Goal: Find specific fact: Find specific page/section

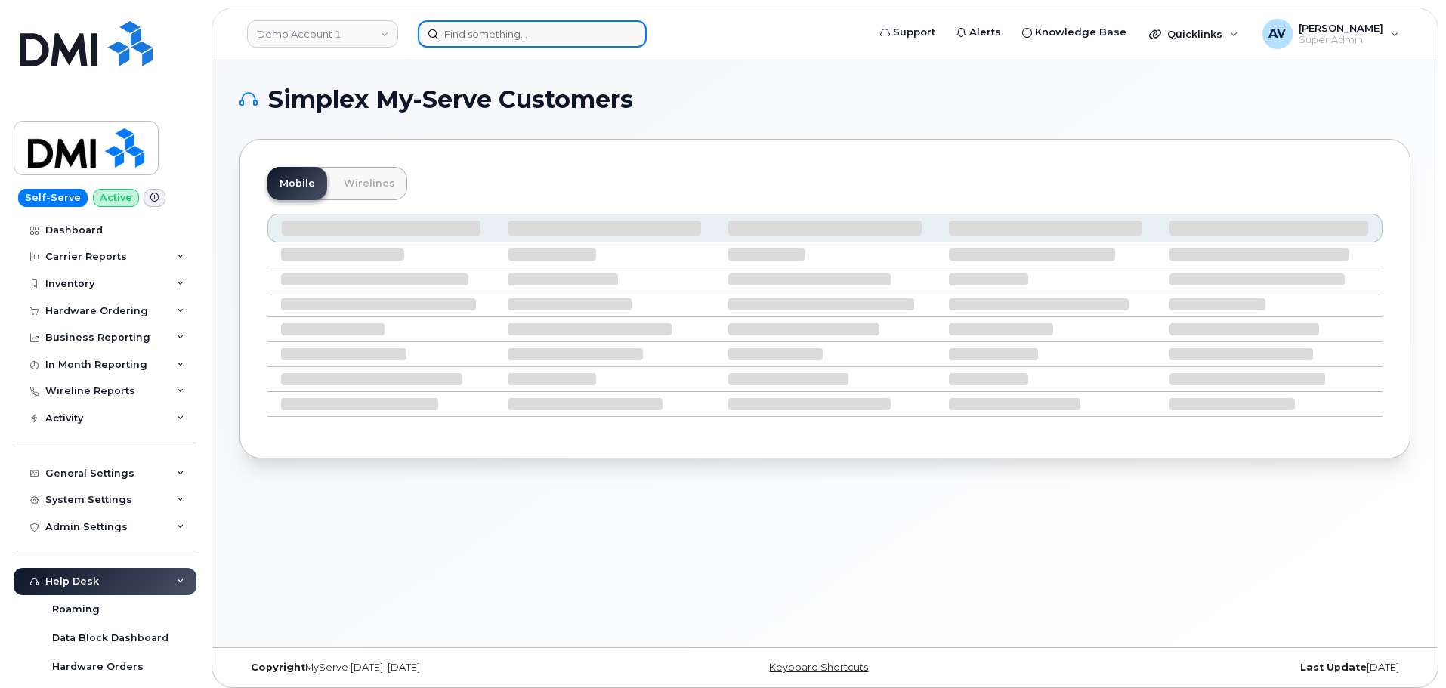
click at [563, 37] on input at bounding box center [532, 33] width 229 height 27
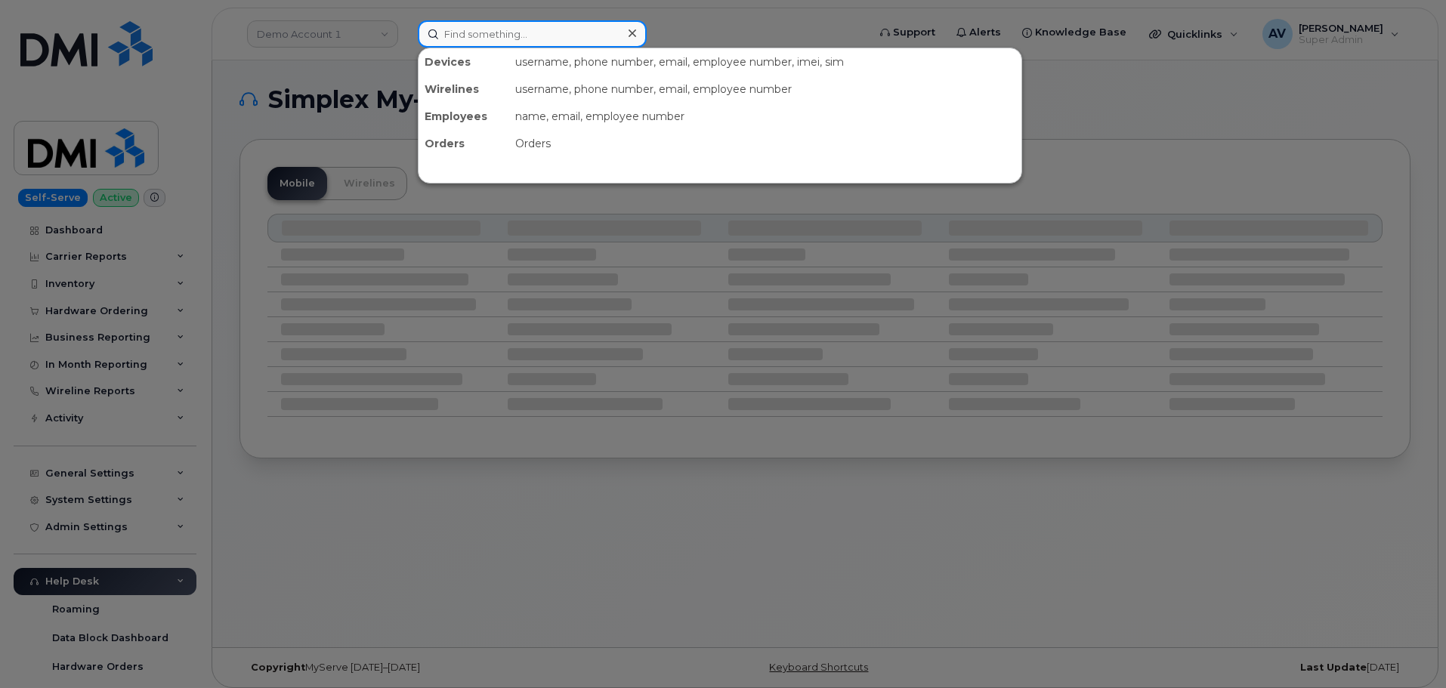
paste input "7802070216"
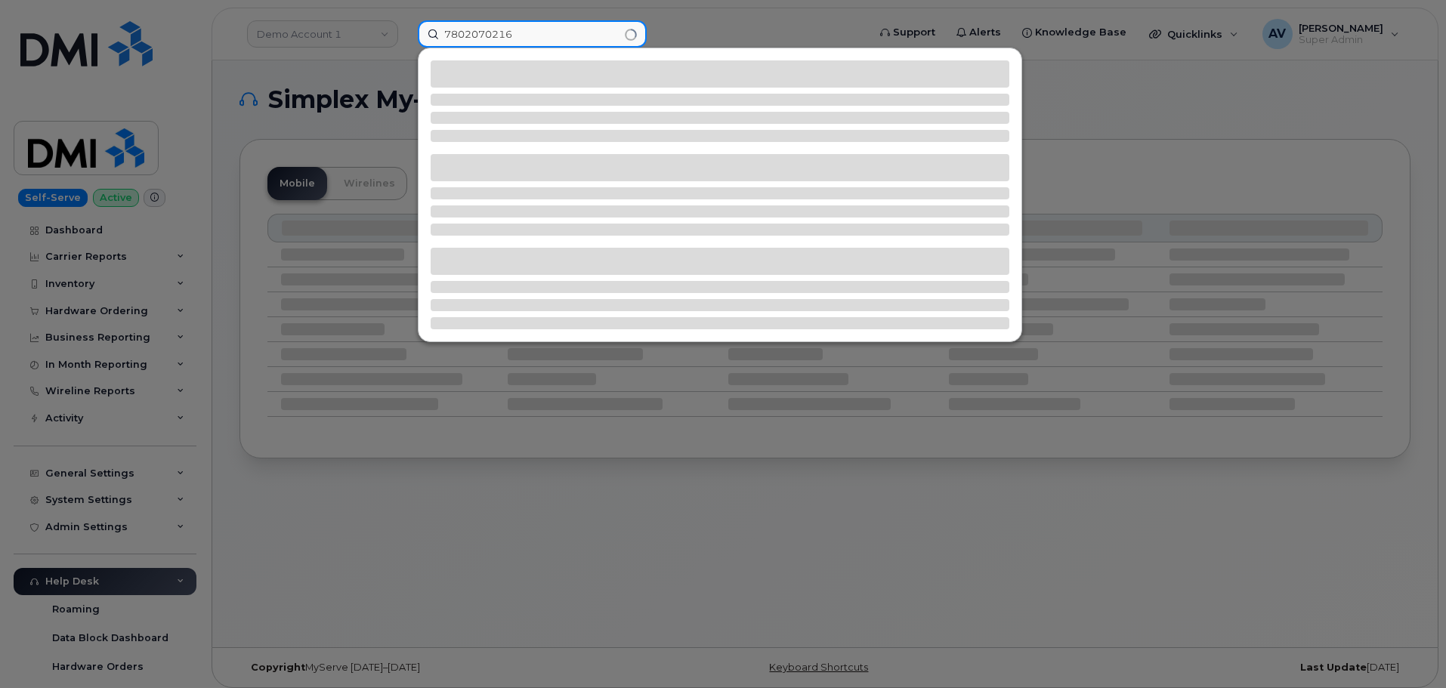
type input "7802070216"
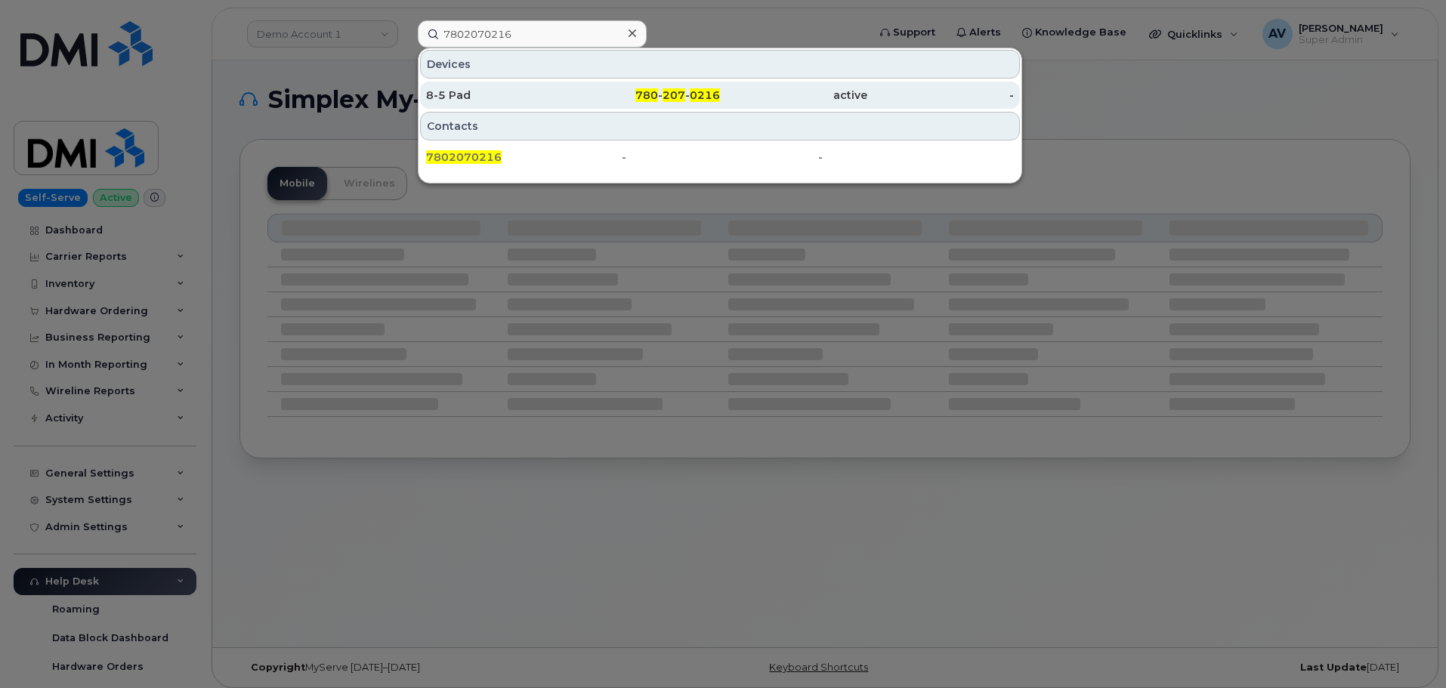
click at [515, 99] on div "8-5 Pad" at bounding box center [499, 95] width 147 height 15
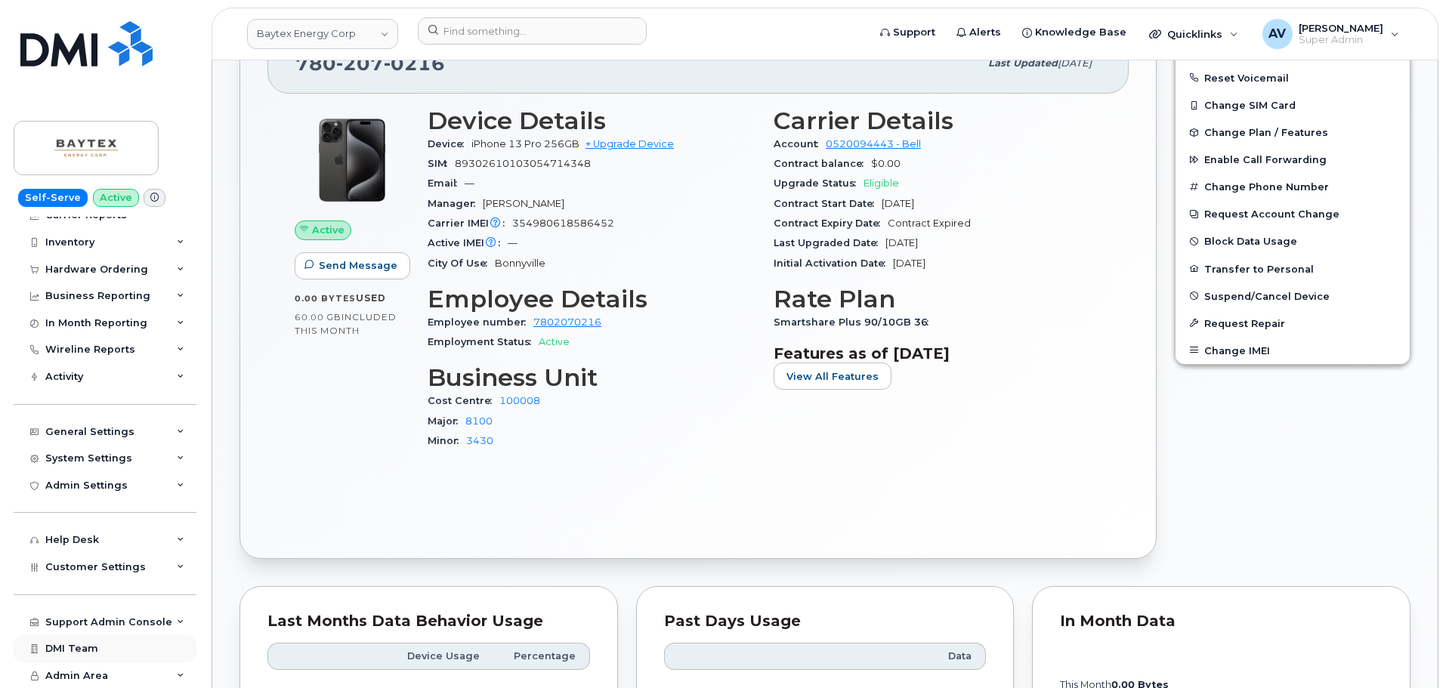
scroll to position [453, 0]
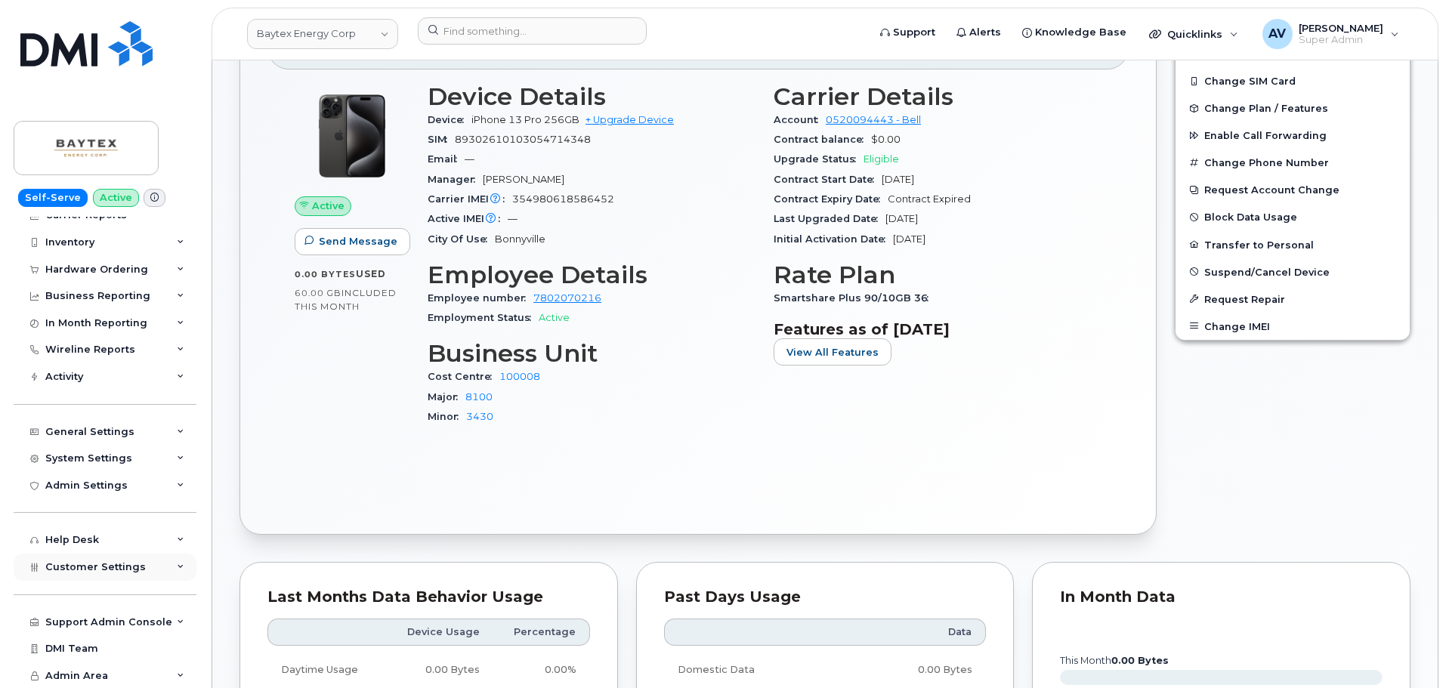
click at [170, 567] on div "Customer Settings" at bounding box center [105, 567] width 183 height 27
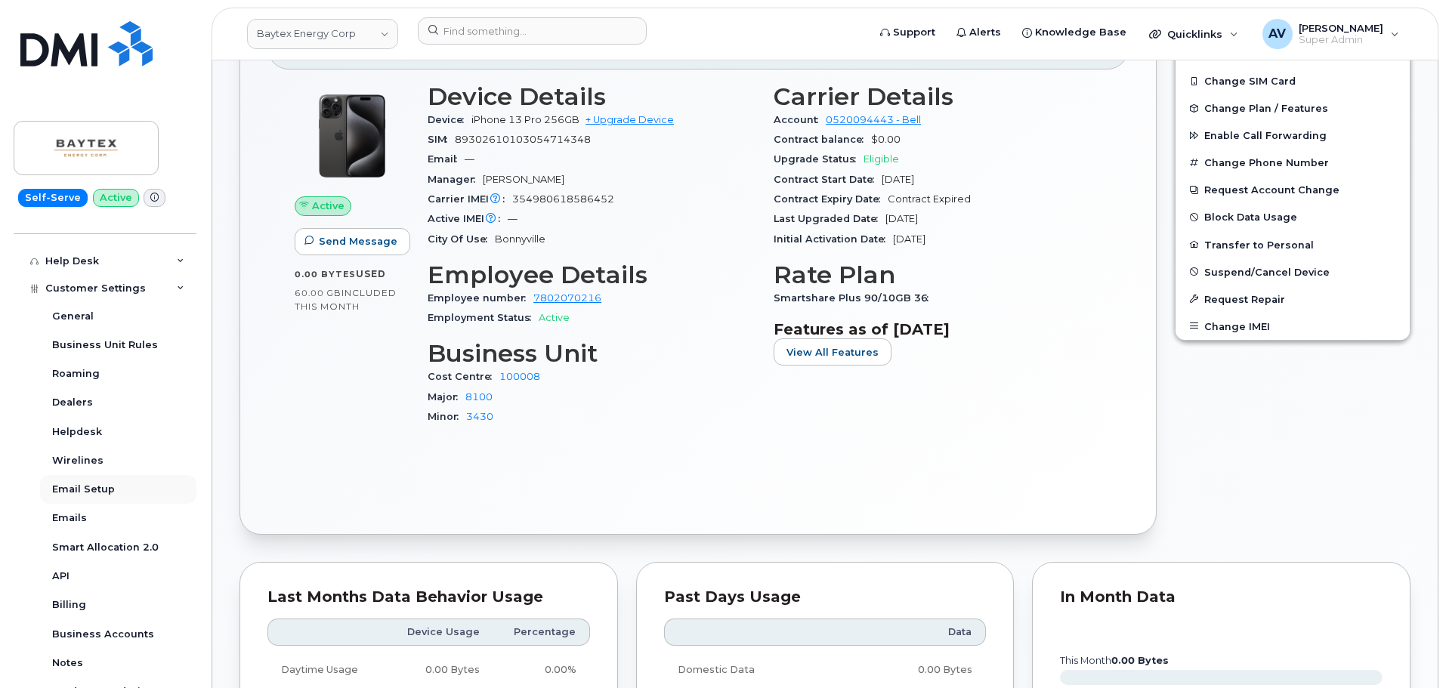
scroll to position [344, 0]
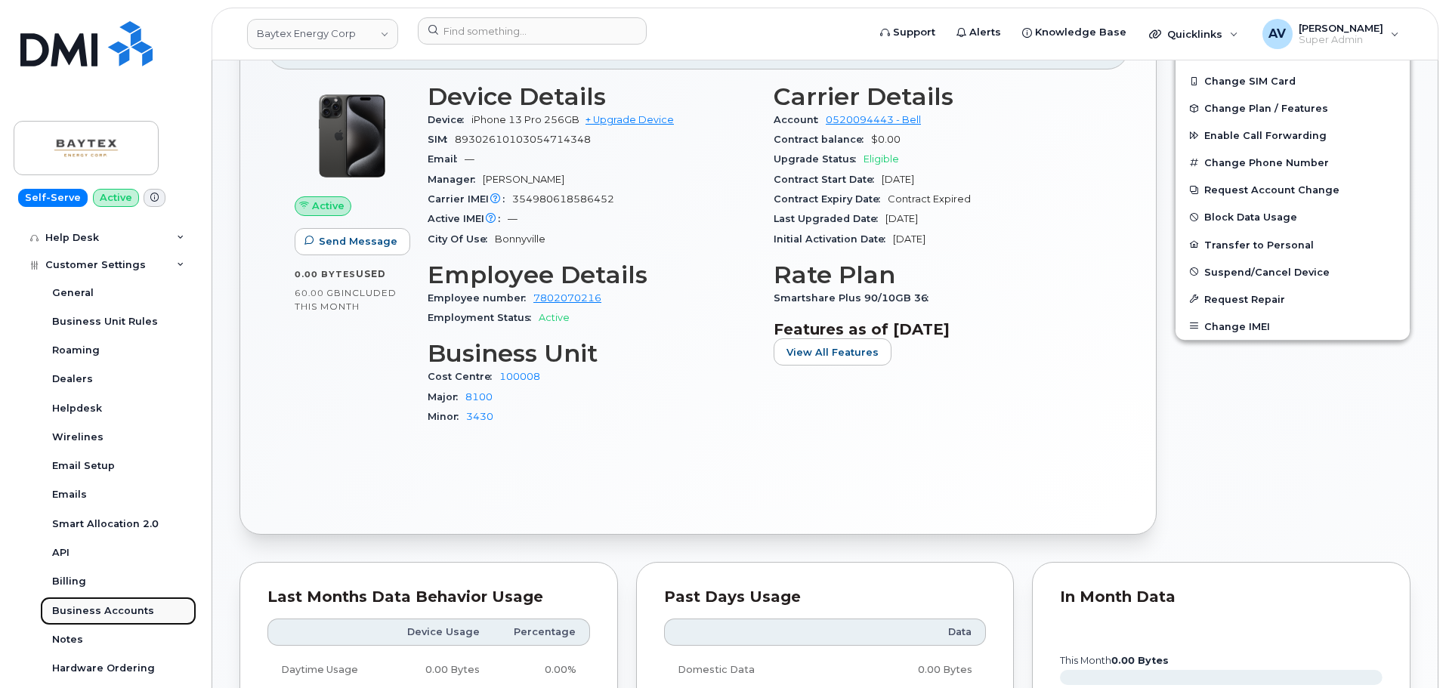
click at [104, 612] on div "Business Accounts" at bounding box center [103, 611] width 102 height 14
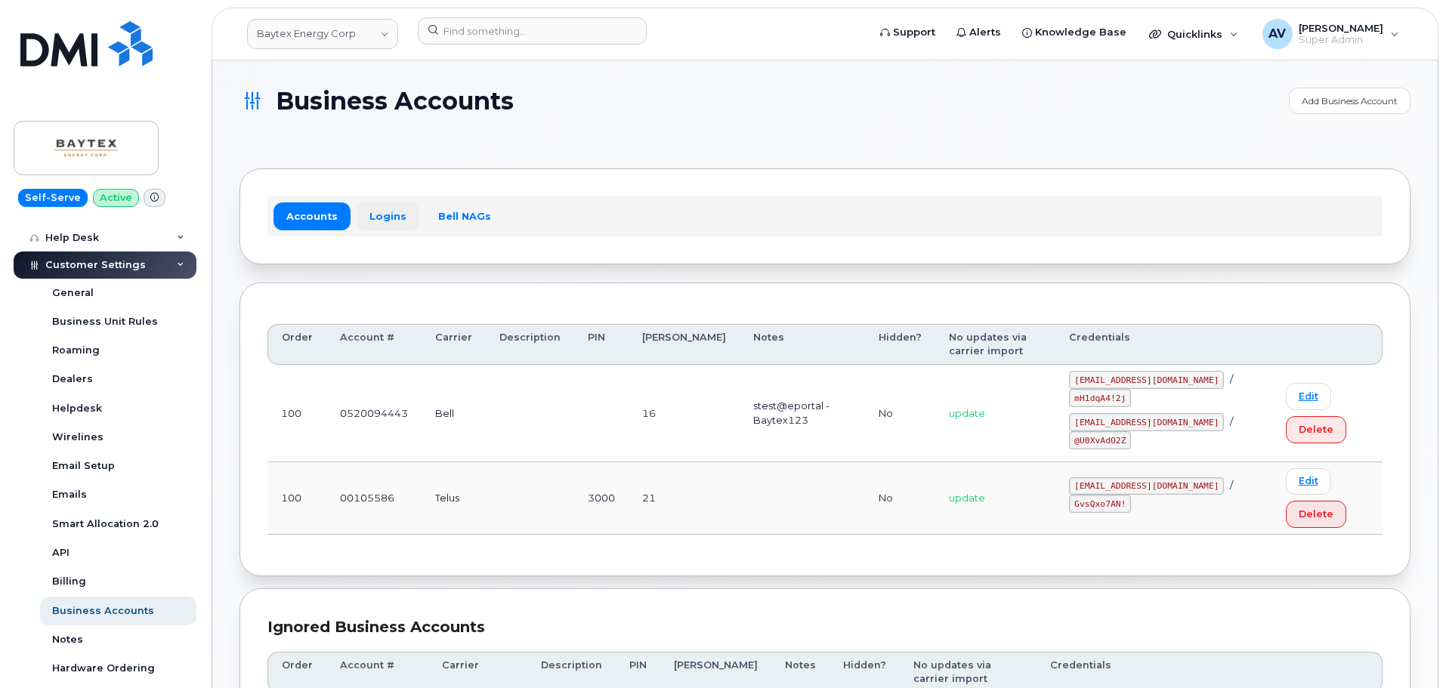
click at [383, 224] on link "Logins" at bounding box center [388, 215] width 63 height 27
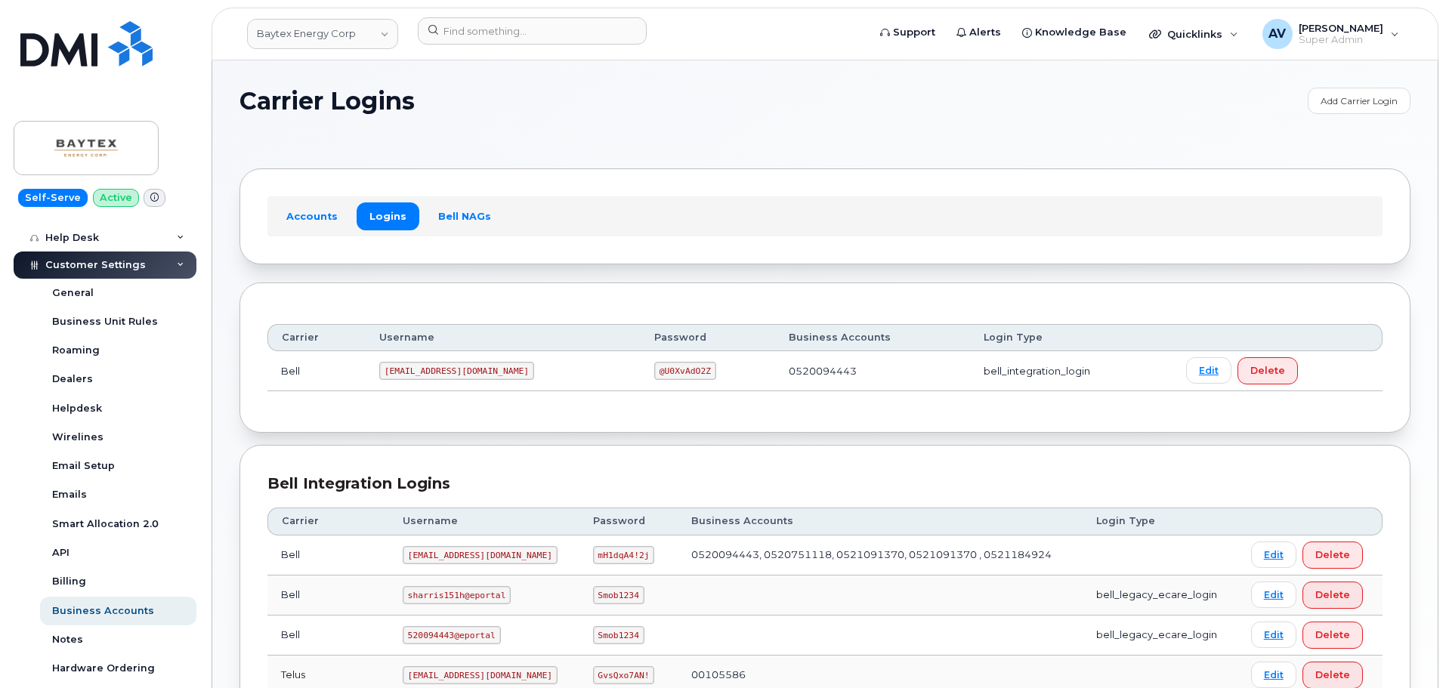
click at [420, 373] on code "[EMAIL_ADDRESS][DOMAIN_NAME]" at bounding box center [456, 371] width 155 height 18
drag, startPoint x: 420, startPoint y: 373, endPoint x: 402, endPoint y: 397, distance: 29.6
click at [402, 397] on div "Carrier Username Password Business Accounts Login Type Bell [EMAIL_ADDRESS][DOM…" at bounding box center [824, 358] width 1115 height 94
click at [437, 364] on code "[EMAIL_ADDRESS][DOMAIN_NAME]" at bounding box center [456, 371] width 155 height 18
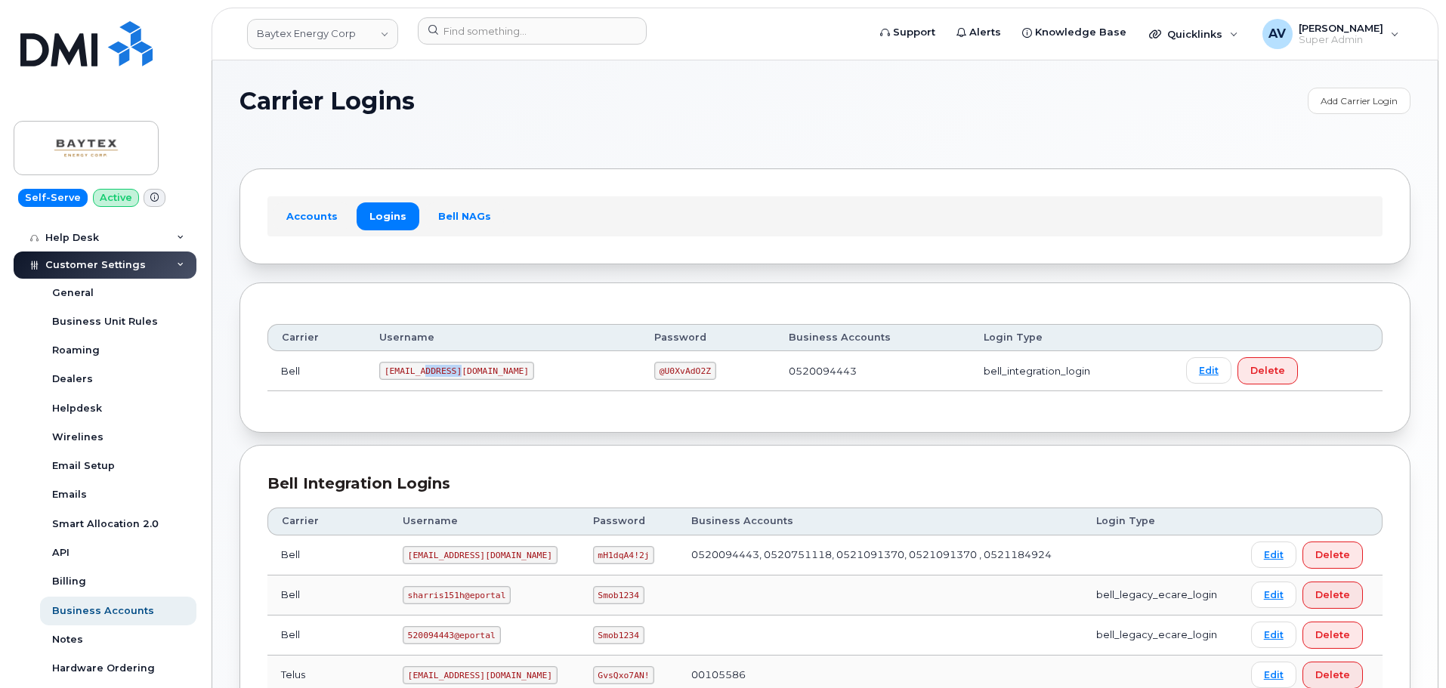
click at [437, 364] on code "[EMAIL_ADDRESS][DOMAIN_NAME]" at bounding box center [456, 371] width 155 height 18
copy code "[EMAIL_ADDRESS][DOMAIN_NAME]"
click at [654, 369] on code "@U0XvAdO2Z" at bounding box center [685, 371] width 62 height 18
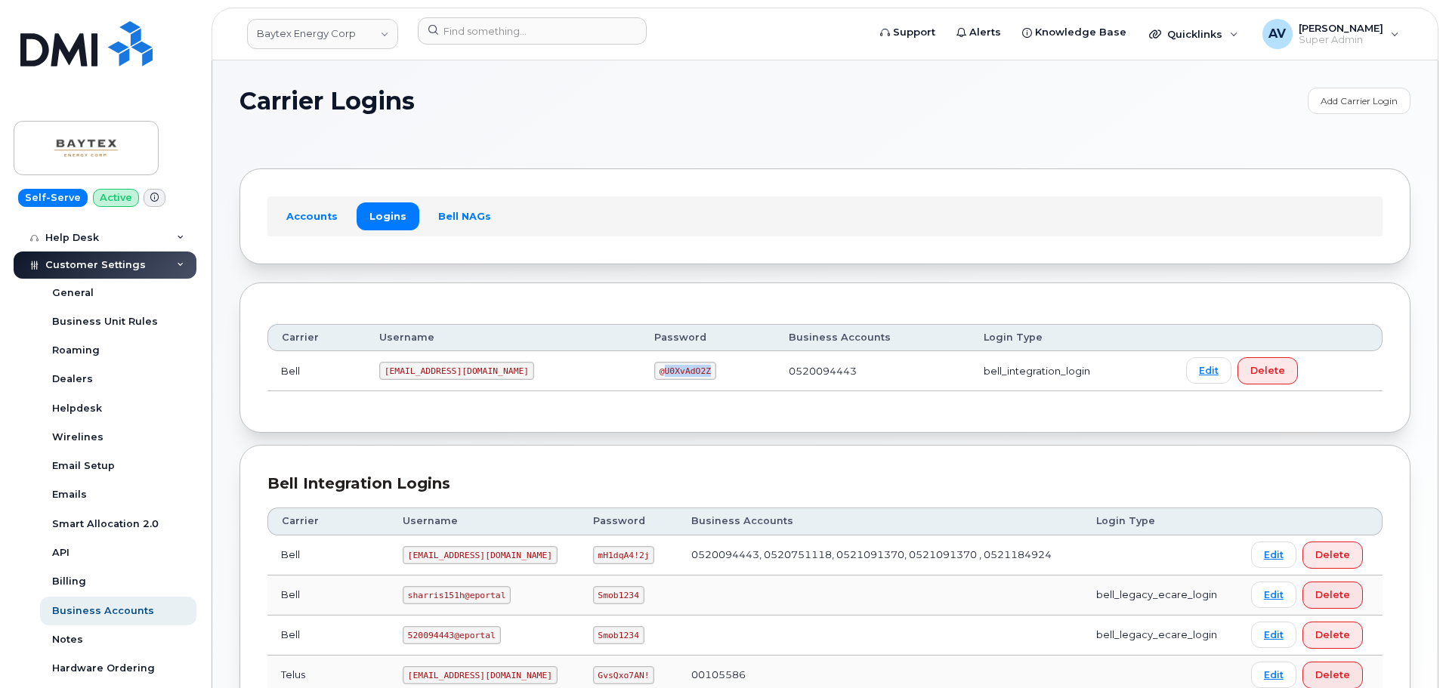
click at [654, 369] on code "@U0XvAdO2Z" at bounding box center [685, 371] width 62 height 18
copy code "@U0XvAdO2Z"
click at [456, 368] on code "[EMAIL_ADDRESS][DOMAIN_NAME]" at bounding box center [456, 371] width 155 height 18
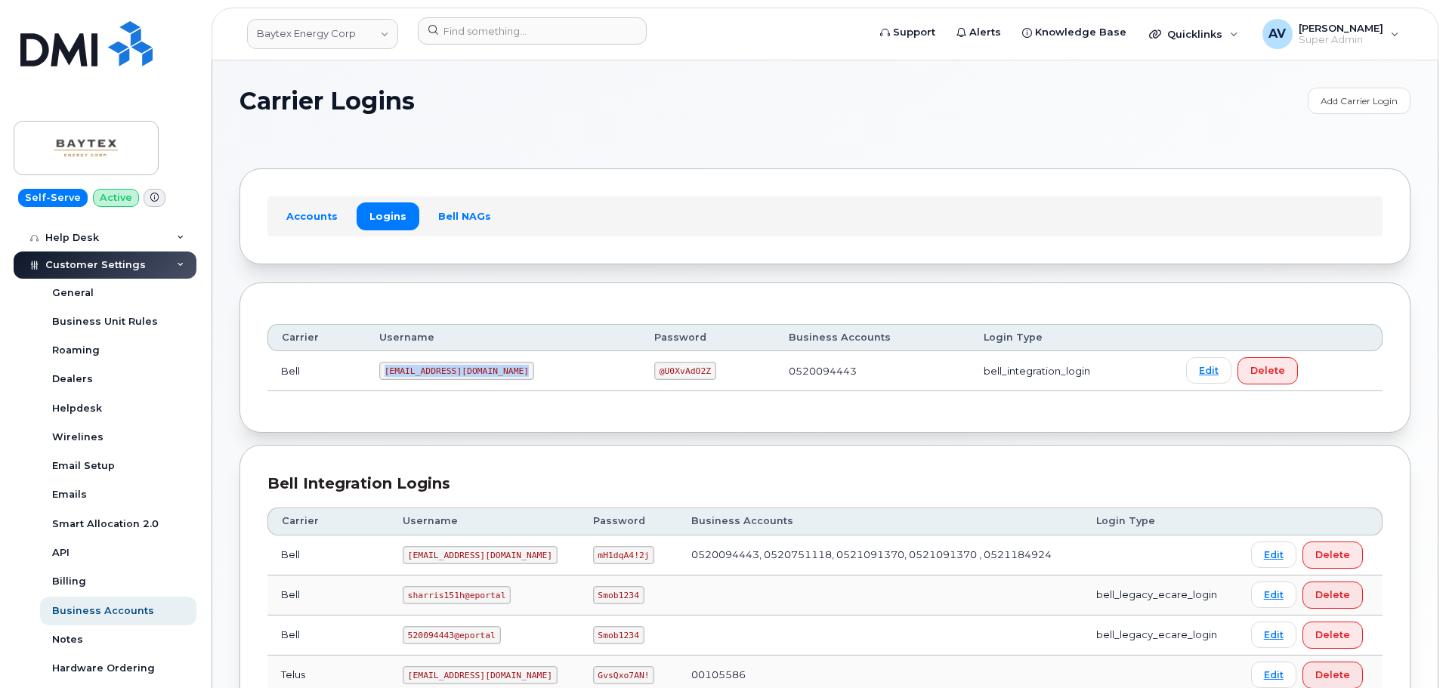
click at [456, 368] on code "[EMAIL_ADDRESS][DOMAIN_NAME]" at bounding box center [456, 371] width 155 height 18
copy code "[EMAIL_ADDRESS][DOMAIN_NAME]"
click at [654, 371] on code "@U0XvAdO2Z" at bounding box center [685, 371] width 62 height 18
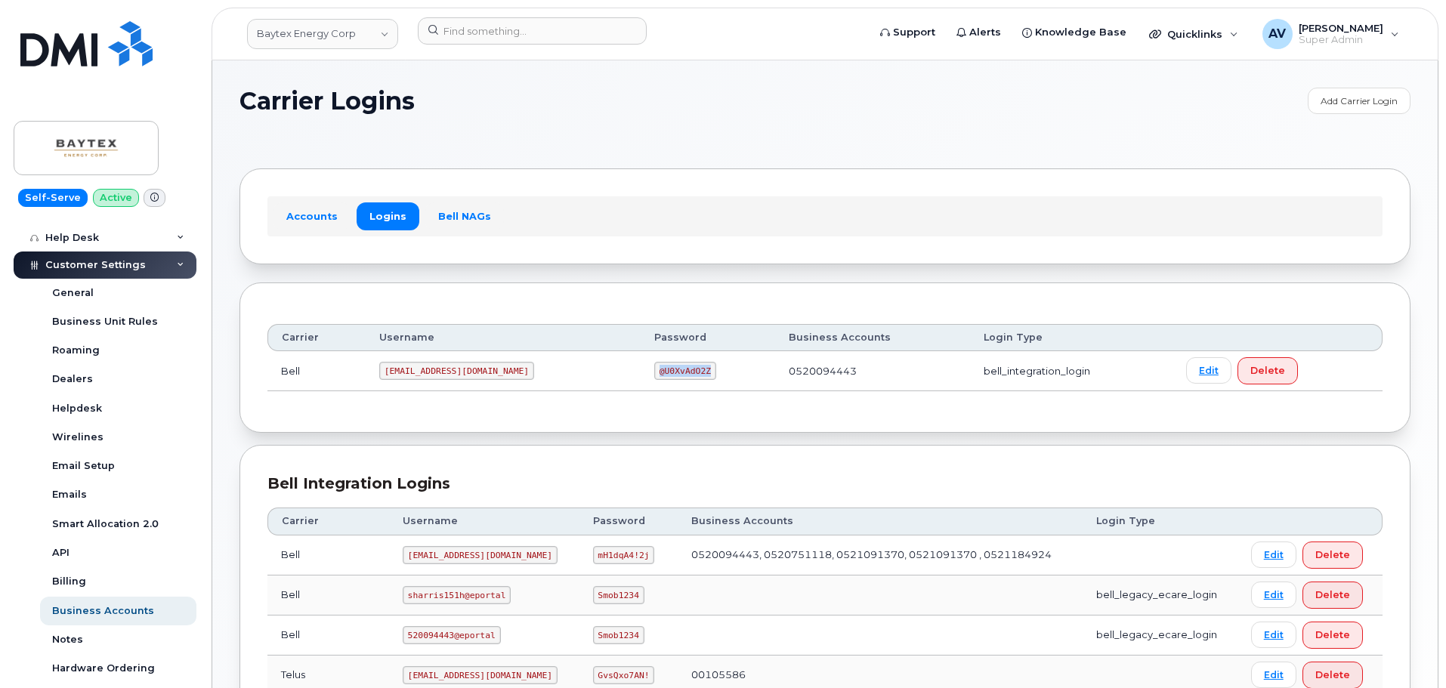
copy code "@U0XvAdO2Z"
click at [419, 369] on code "[EMAIL_ADDRESS][DOMAIN_NAME]" at bounding box center [456, 371] width 155 height 18
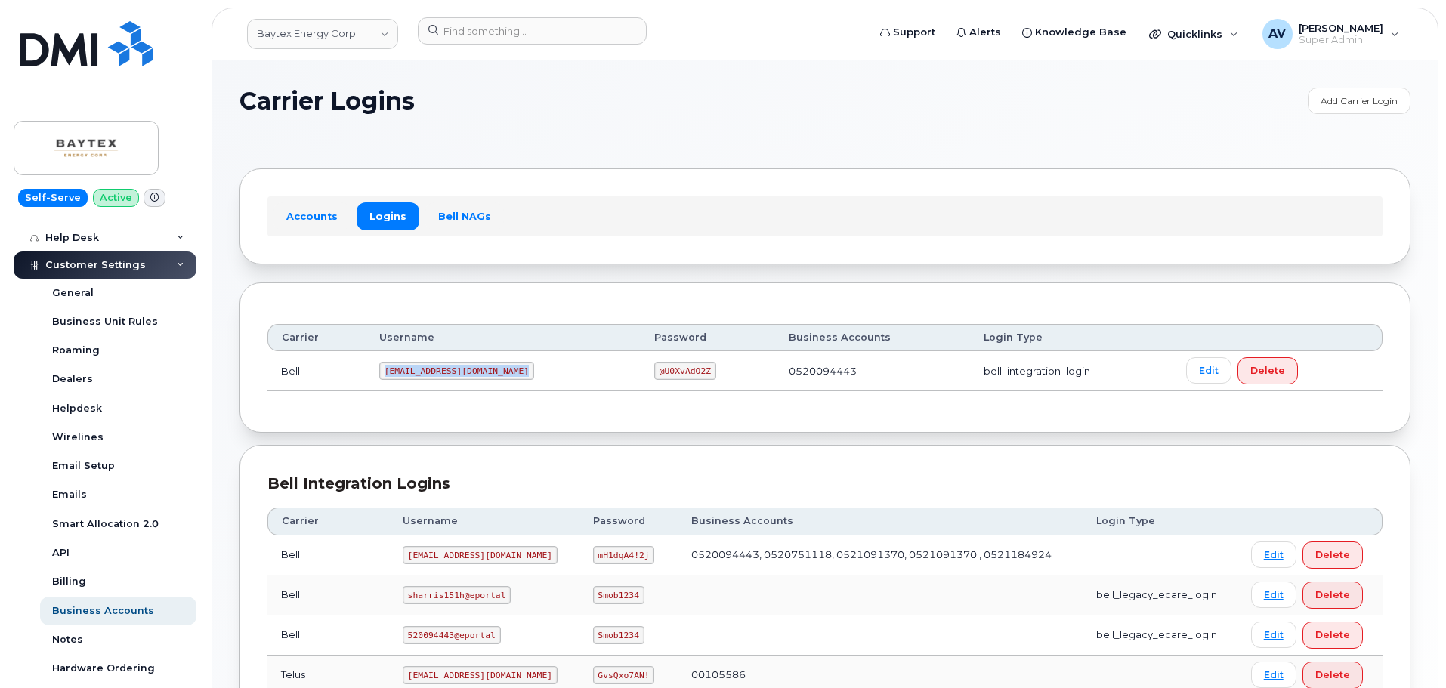
copy code "[EMAIL_ADDRESS][DOMAIN_NAME]"
click at [654, 367] on code "@U0XvAdO2Z" at bounding box center [685, 371] width 62 height 18
click at [654, 368] on code "@U0XvAdO2Z" at bounding box center [685, 371] width 62 height 18
copy code "@U0XvAdO2Z"
